Goal: Find specific page/section: Find specific page/section

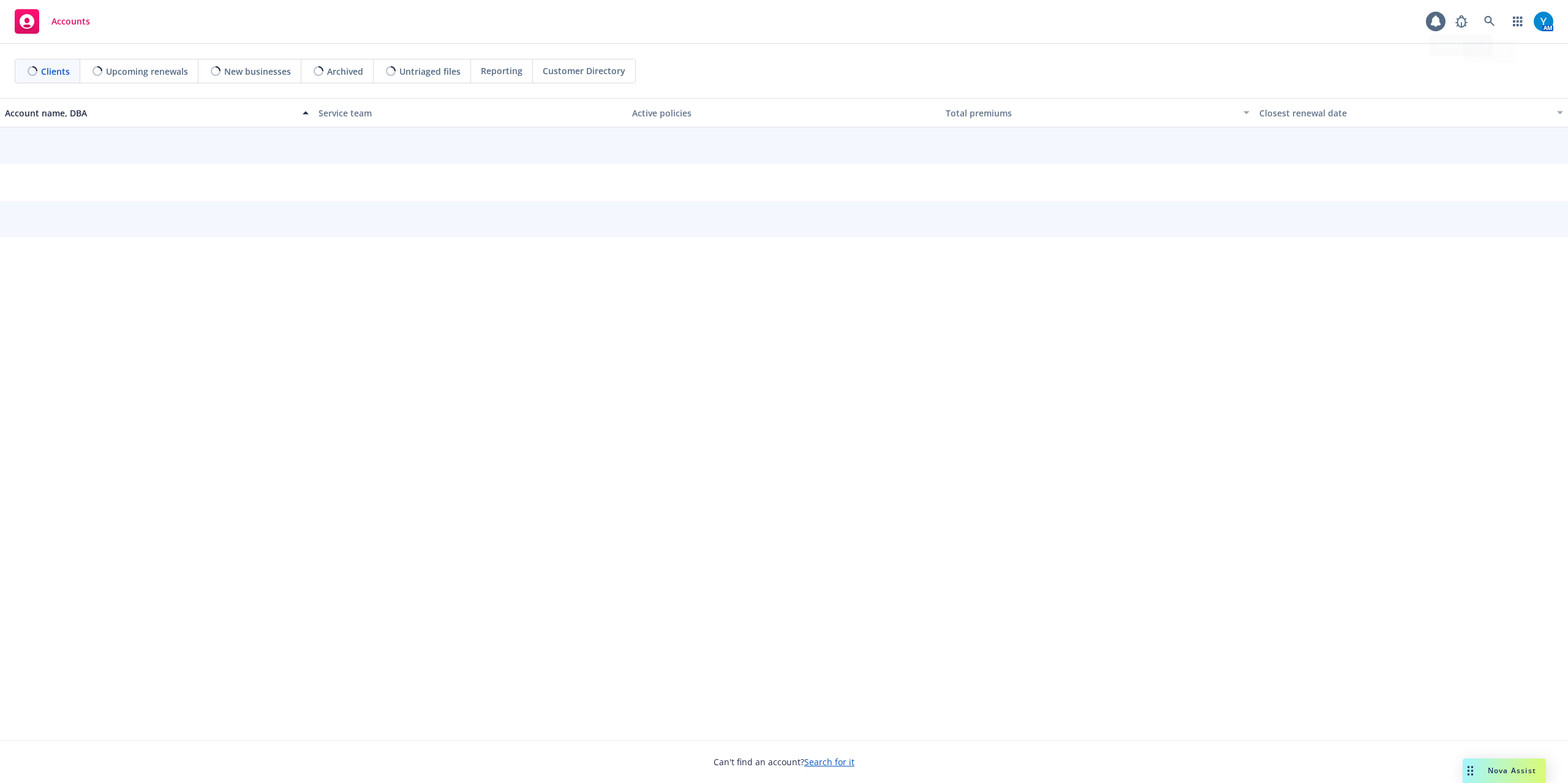
click at [1498, 21] on link at bounding box center [1489, 22] width 24 height 24
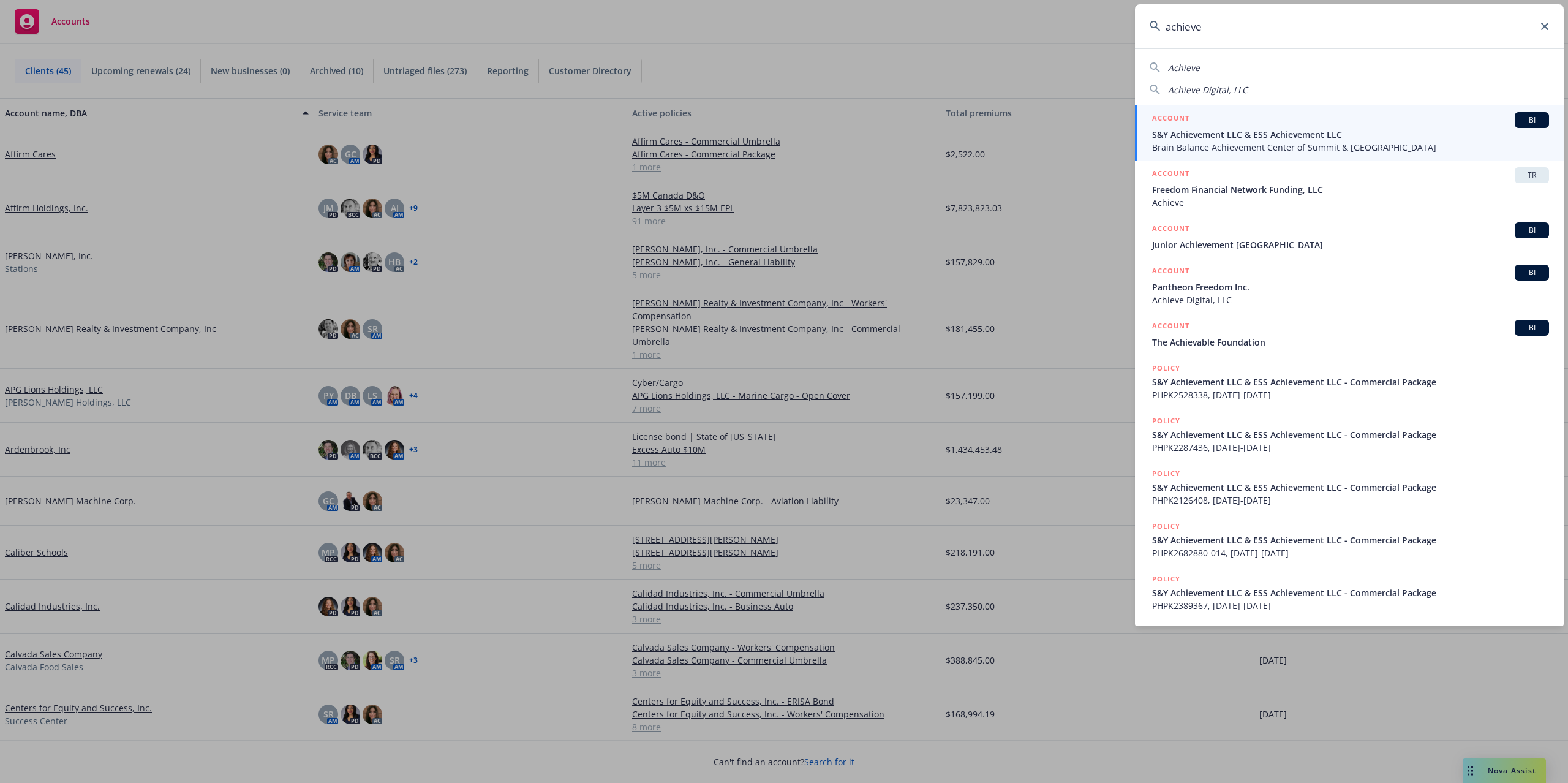
click at [1212, 89] on span "Achieve Digital, LLC" at bounding box center [1207, 89] width 80 height 11
type input "Achieve Digital, LLC"
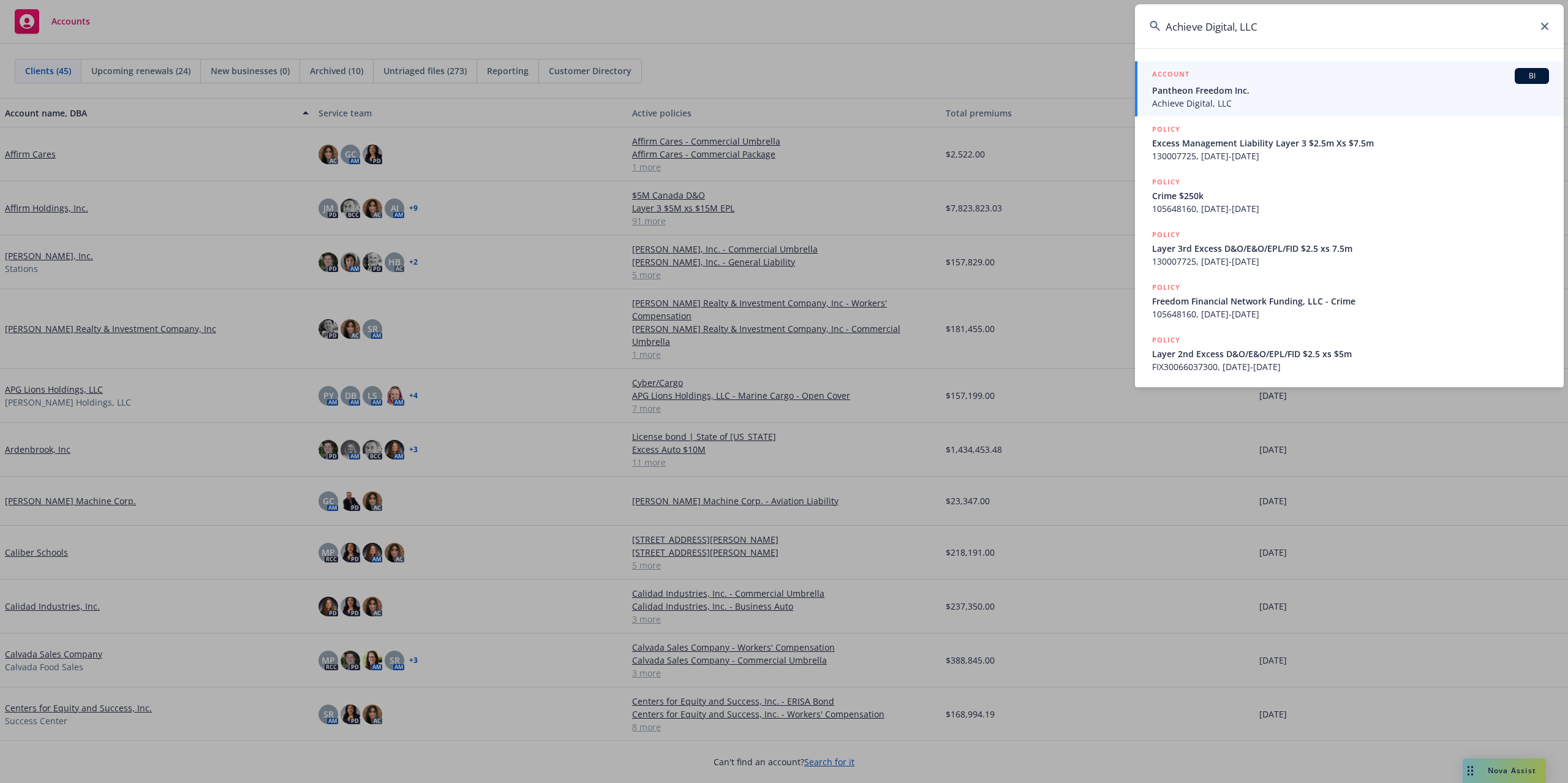
click at [1210, 91] on span "Pantheon Freedom Inc." at bounding box center [1350, 90] width 397 height 13
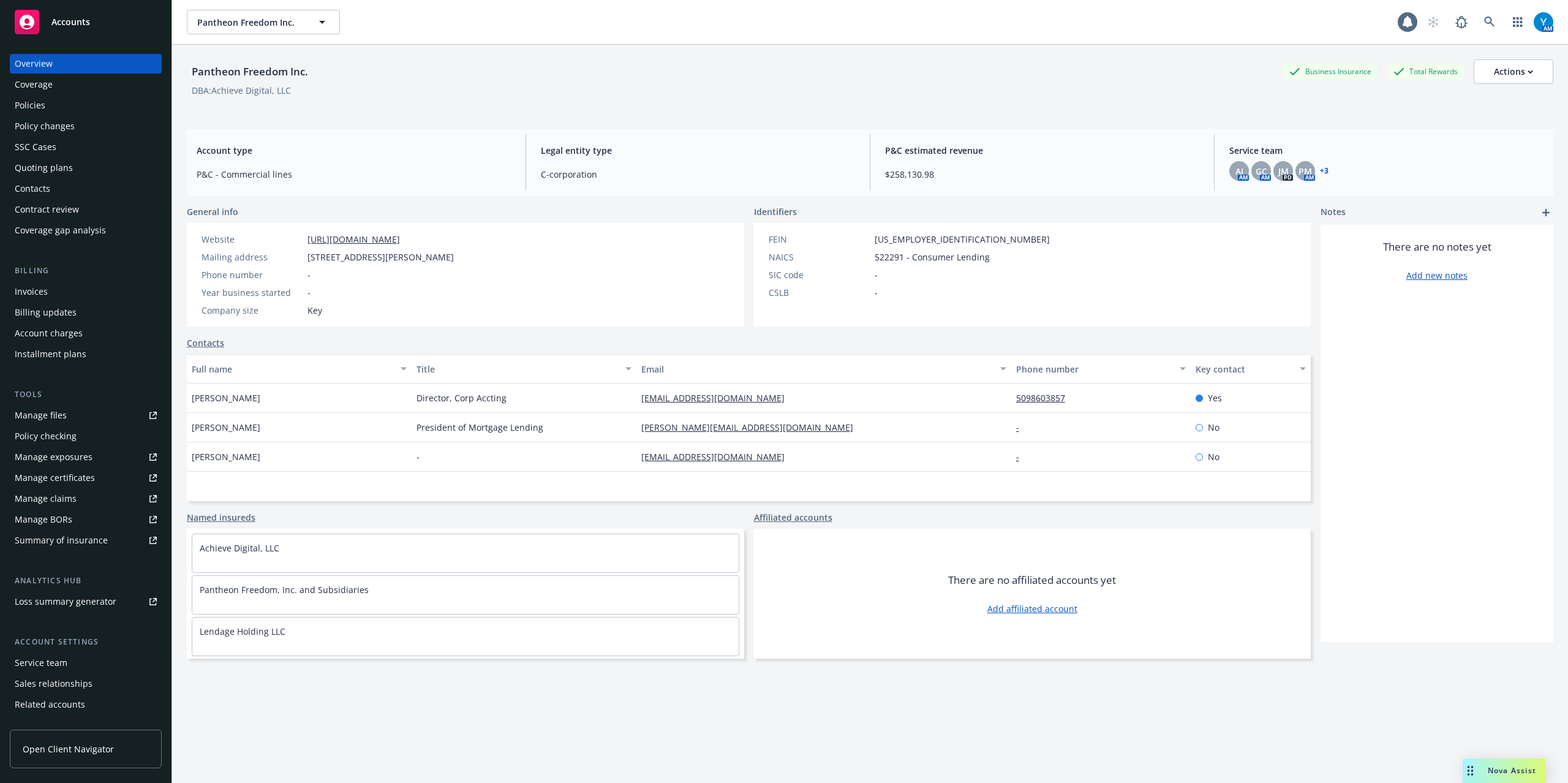
click at [73, 113] on div "Policies" at bounding box center [85, 105] width 142 height 20
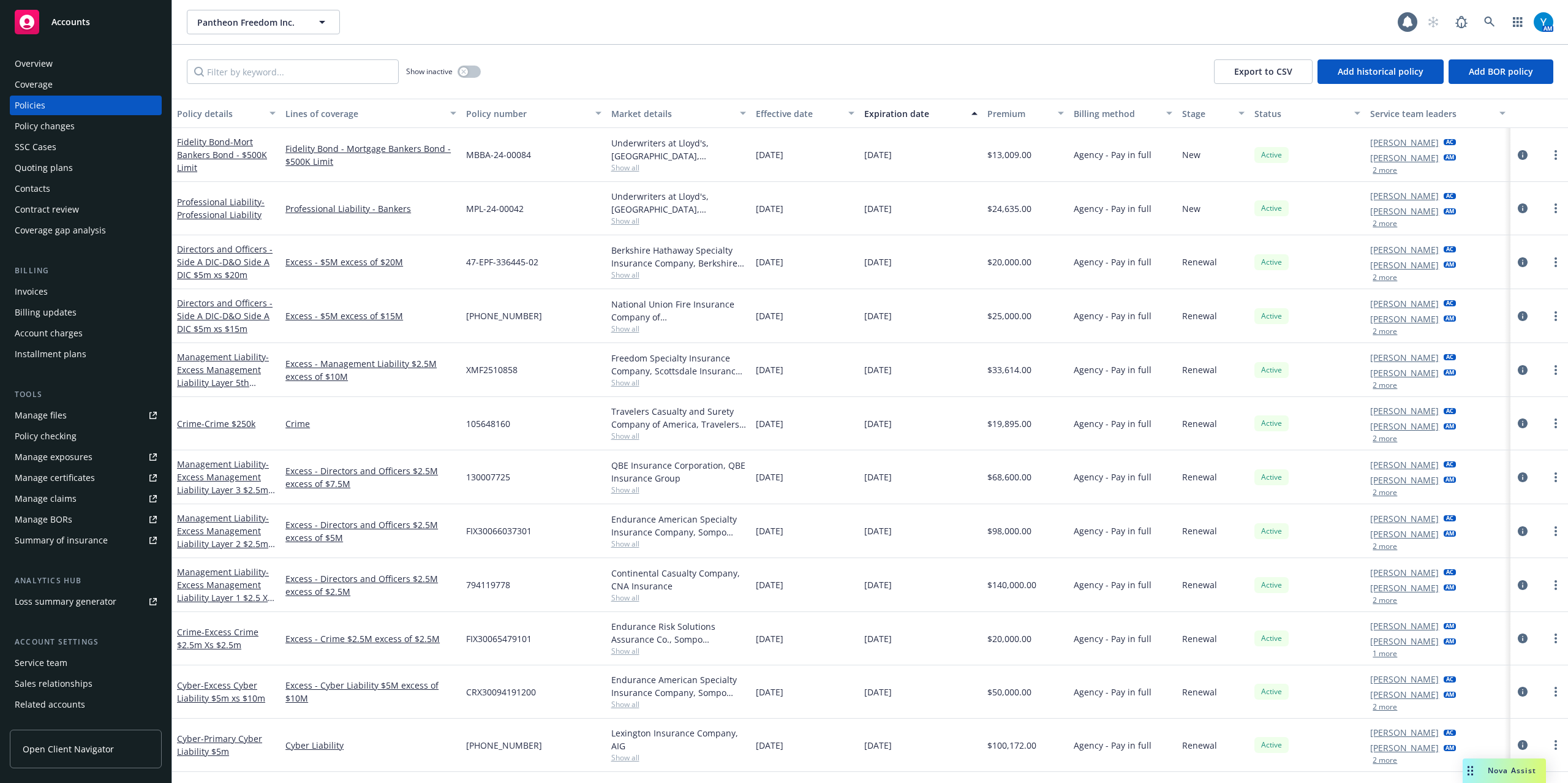
click at [54, 477] on div "Manage certificates" at bounding box center [54, 478] width 80 height 20
